Goal: Navigation & Orientation: Find specific page/section

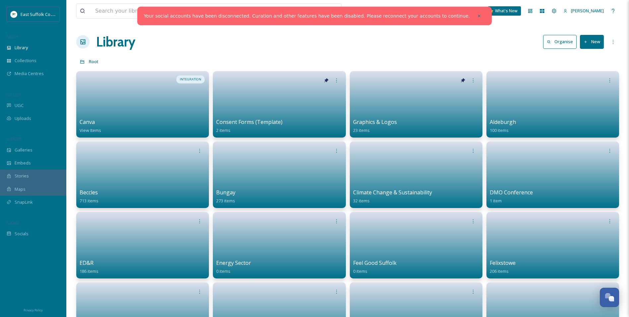
scroll to position [2909, 0]
click at [473, 16] on div at bounding box center [479, 16] width 12 height 12
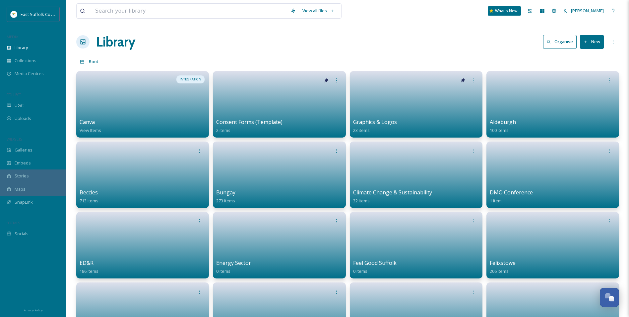
click at [374, 45] on div "Library Organise New" at bounding box center [347, 42] width 543 height 20
click at [536, 15] on div "Dashboard" at bounding box center [531, 11] width 12 height 12
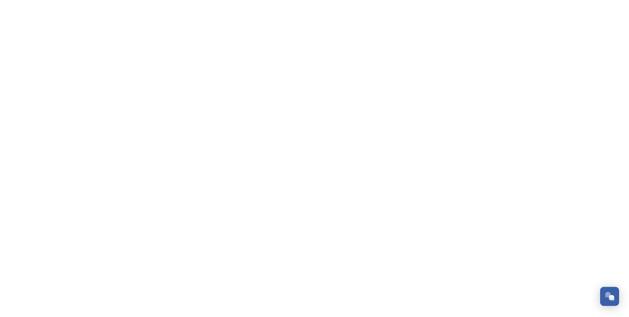
scroll to position [2909, 0]
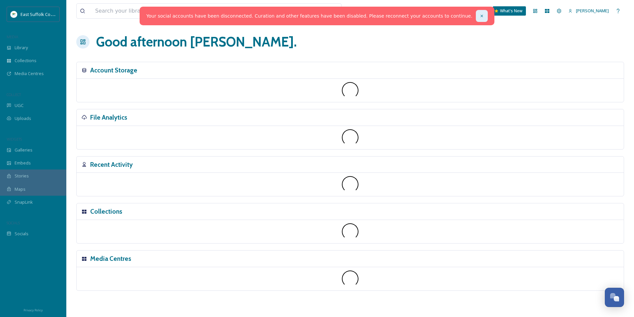
click at [476, 11] on div at bounding box center [482, 16] width 12 height 12
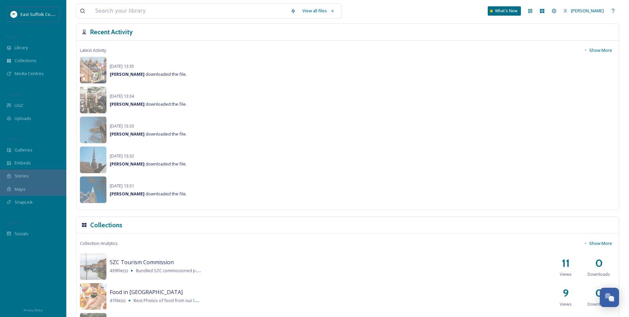
scroll to position [469, 0]
click at [609, 53] on button "Show More" at bounding box center [598, 50] width 35 height 13
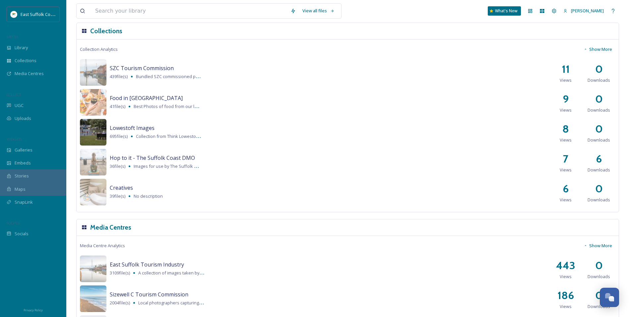
scroll to position [1100, 0]
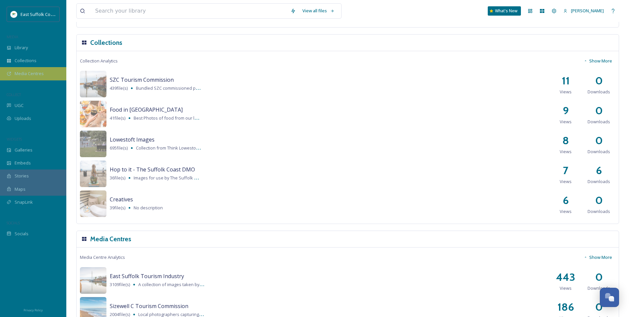
click at [35, 74] on span "Media Centres" at bounding box center [29, 73] width 29 height 6
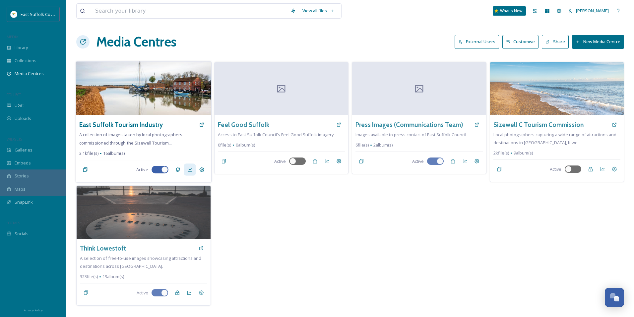
click at [192, 170] on icon at bounding box center [189, 169] width 5 height 5
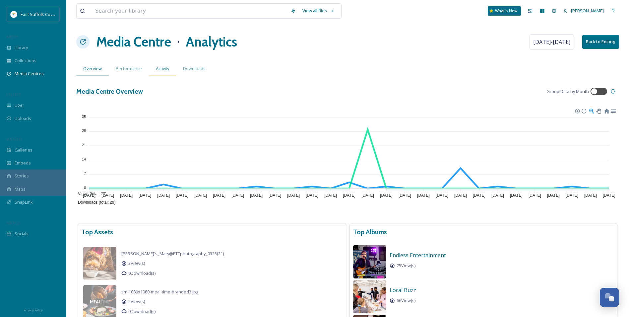
click at [154, 67] on div "Activity" at bounding box center [162, 69] width 27 height 14
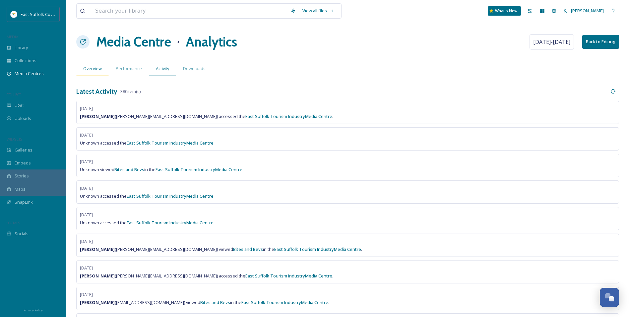
click at [88, 70] on span "Overview" at bounding box center [92, 68] width 19 height 6
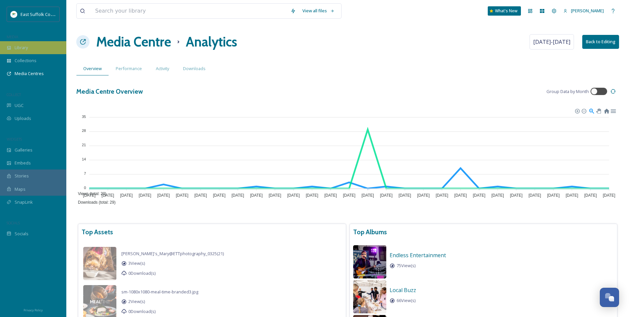
click at [18, 50] on span "Library" at bounding box center [21, 47] width 13 height 6
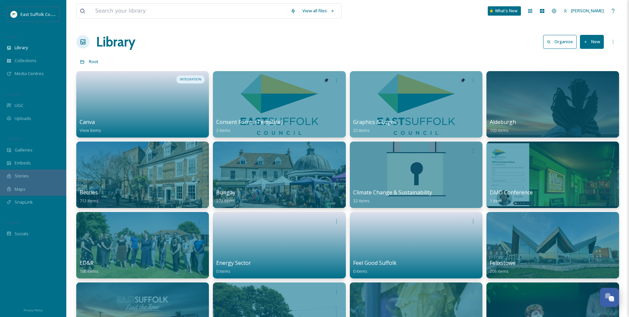
drag, startPoint x: 315, startPoint y: 48, endPoint x: 319, endPoint y: 52, distance: 5.9
click at [17, 109] on div "UGC" at bounding box center [33, 105] width 66 height 13
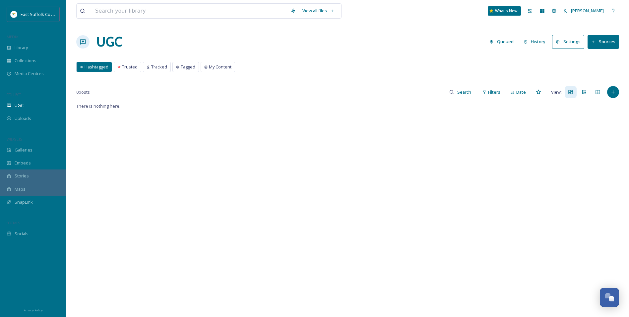
click at [105, 38] on h1 "UGC" at bounding box center [109, 42] width 26 height 20
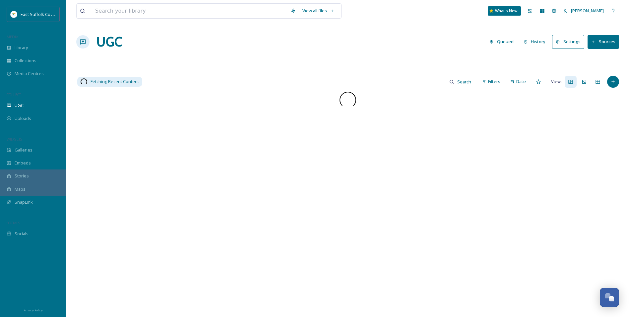
click at [21, 47] on span "Library" at bounding box center [21, 47] width 13 height 6
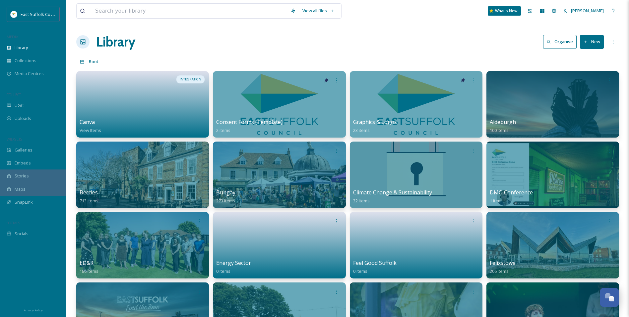
click at [260, 45] on div "Library Organise New" at bounding box center [347, 42] width 543 height 20
click at [39, 165] on div "Embeds" at bounding box center [33, 162] width 66 height 13
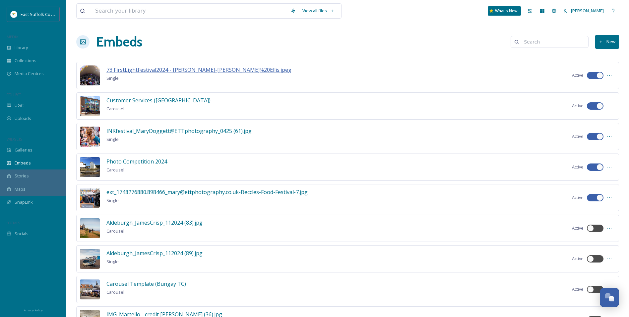
click at [177, 69] on span "73 FirstLightFestival2024 - [PERSON_NAME]-[PERSON_NAME]%20Ellis.jpeg" at bounding box center [198, 69] width 185 height 7
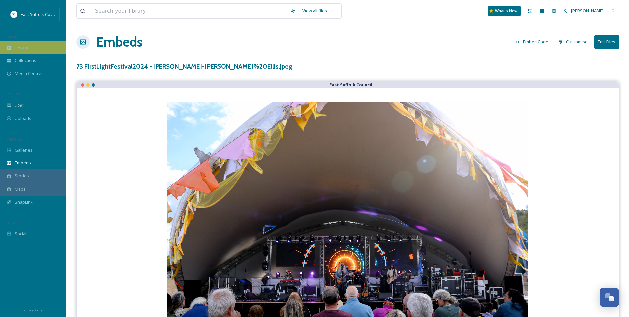
click at [37, 49] on div "Library" at bounding box center [33, 47] width 66 height 13
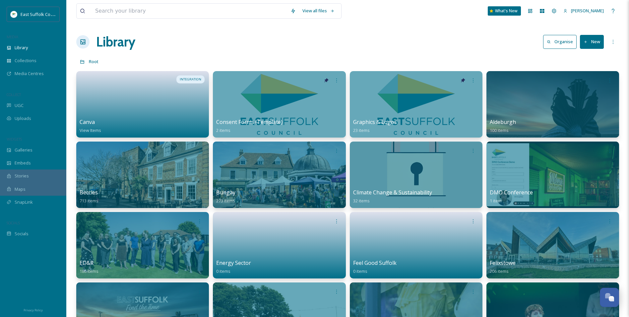
click at [177, 43] on div "Library Organise New" at bounding box center [347, 42] width 543 height 20
click at [36, 104] on div "UGC" at bounding box center [33, 105] width 66 height 13
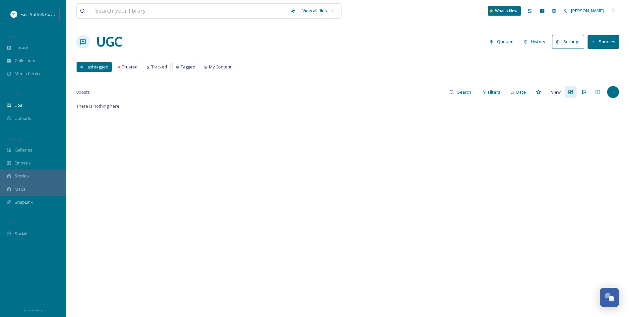
click at [26, 39] on div "MEDIA" at bounding box center [33, 37] width 66 height 9
click at [25, 50] on span "Library" at bounding box center [21, 47] width 13 height 6
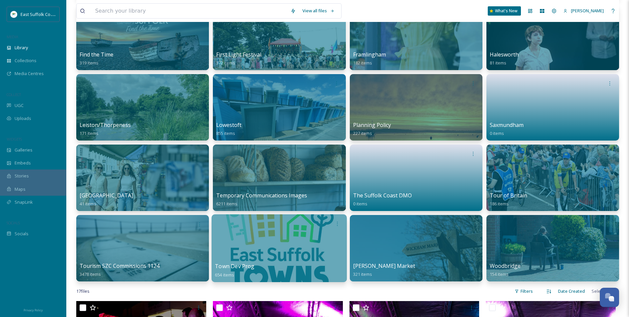
scroll to position [332, 0]
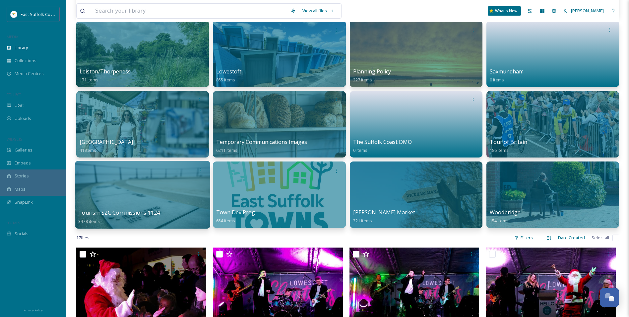
click at [115, 189] on div at bounding box center [142, 195] width 135 height 68
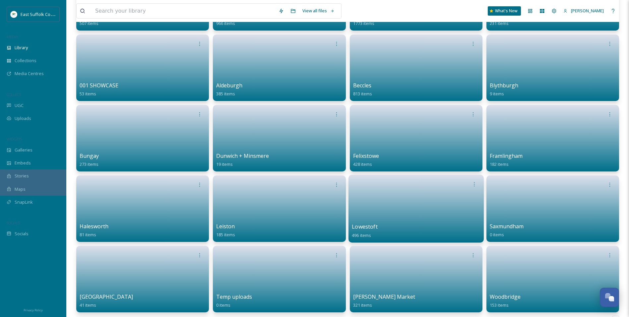
scroll to position [133, 0]
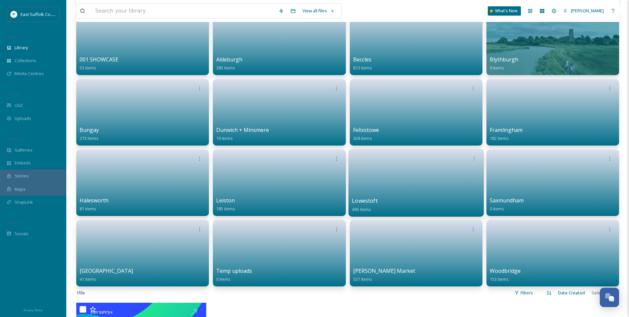
click at [437, 172] on link at bounding box center [416, 180] width 129 height 32
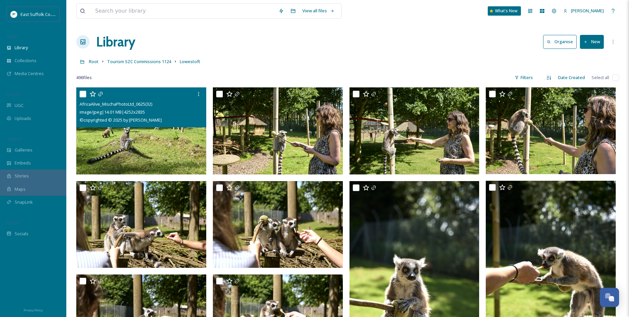
click at [181, 156] on img at bounding box center [141, 130] width 130 height 87
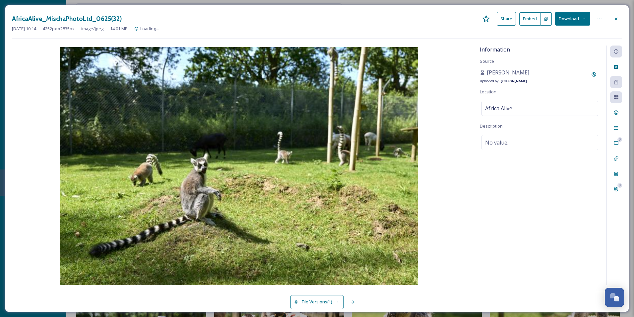
click at [464, 101] on img at bounding box center [239, 166] width 455 height 239
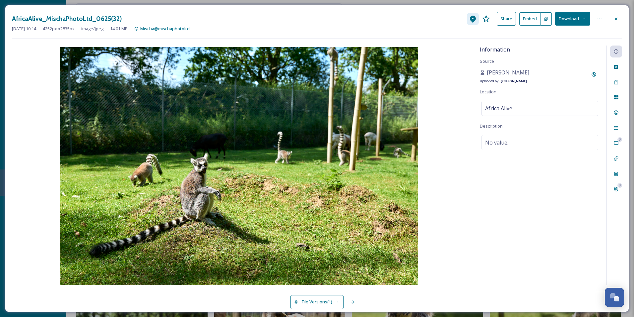
click at [474, 18] on icon at bounding box center [473, 19] width 6 height 7
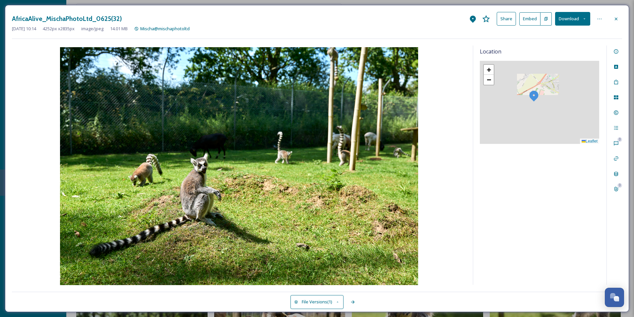
drag, startPoint x: 539, startPoint y: 102, endPoint x: 546, endPoint y: 85, distance: 18.7
click at [549, 84] on div "+ − Leaflet" at bounding box center [539, 102] width 119 height 83
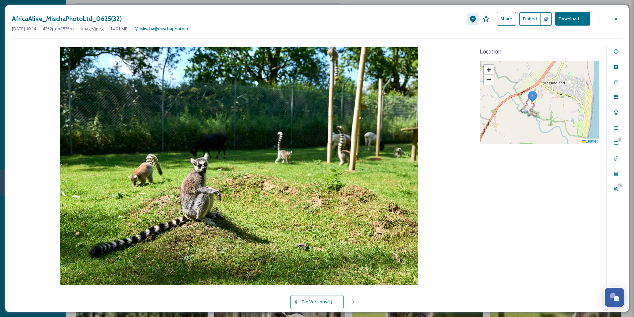
click at [469, 23] on div at bounding box center [473, 19] width 12 height 12
click at [543, 38] on div "AfricaAlive_MischaPhotoLtd_0625(32) Share Embed Download [DATE] 10:14 4252 px x…" at bounding box center [317, 25] width 610 height 27
click at [613, 17] on div at bounding box center [616, 19] width 12 height 12
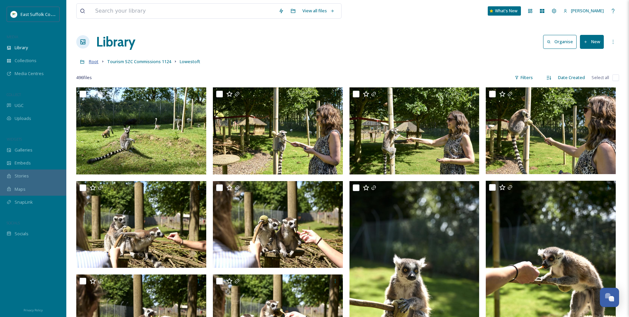
click at [93, 62] on span "Root" at bounding box center [94, 61] width 10 height 6
